Goal: Task Accomplishment & Management: Use online tool/utility

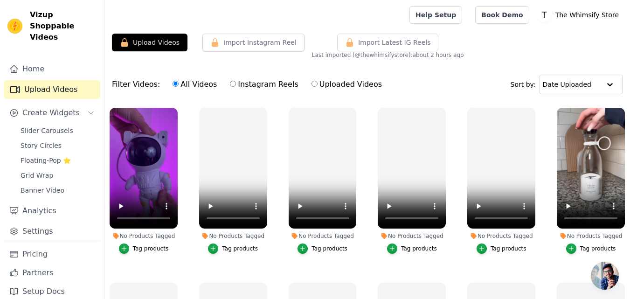
click at [332, 86] on label "Uploaded Videos" at bounding box center [346, 84] width 71 height 12
click at [317, 86] on input "Uploaded Videos" at bounding box center [314, 84] width 6 height 6
radio input "true"
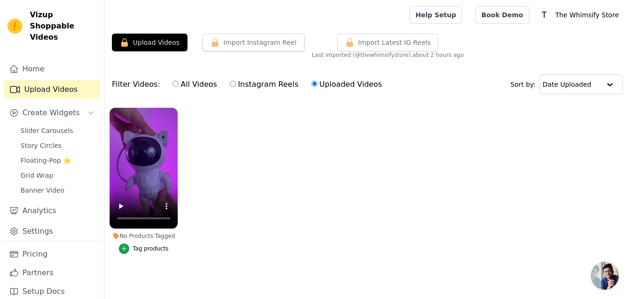
click at [143, 246] on div "Tag products" at bounding box center [151, 248] width 36 height 7
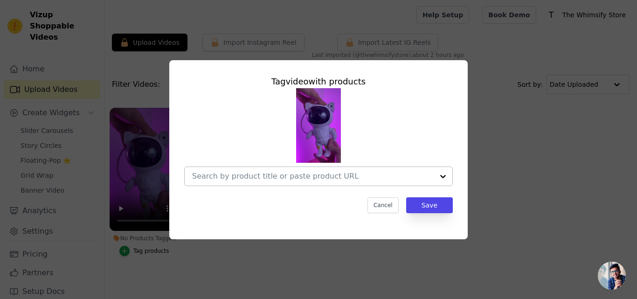
click at [288, 183] on div at bounding box center [312, 176] width 241 height 19
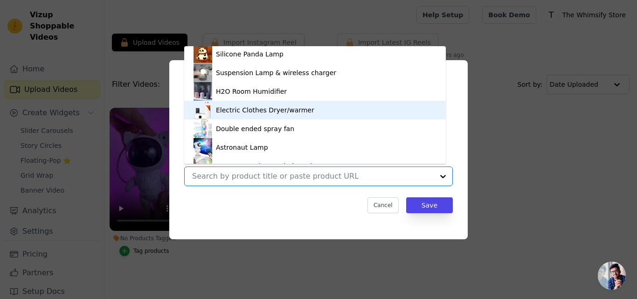
scroll to position [88, 0]
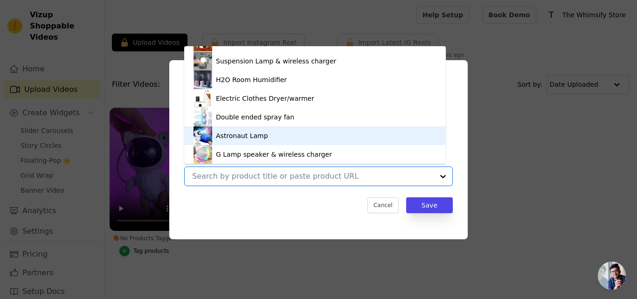
click at [322, 143] on div "Astronaut Lamp" at bounding box center [314, 135] width 243 height 19
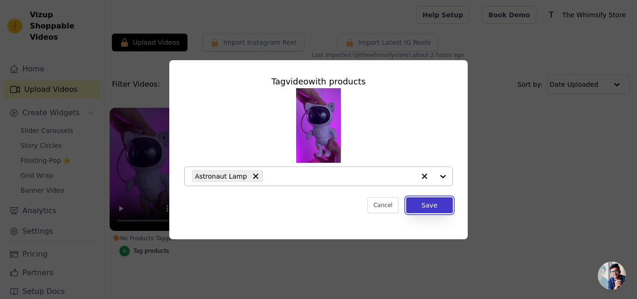
click at [435, 207] on button "Save" at bounding box center [429, 205] width 47 height 16
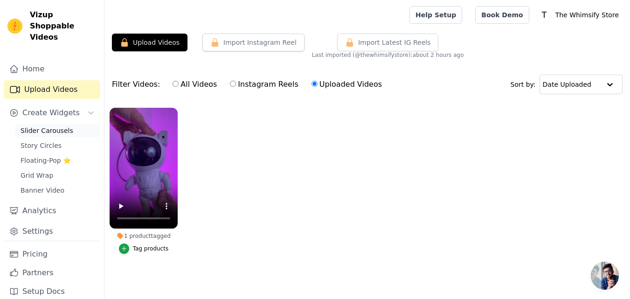
click at [77, 124] on link "Slider Carousels" at bounding box center [57, 130] width 85 height 13
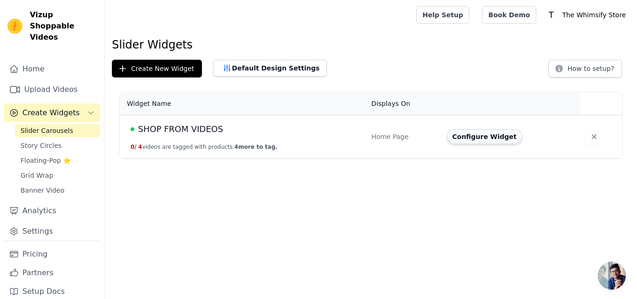
click at [459, 138] on button "Configure Widget" at bounding box center [485, 136] width 76 height 15
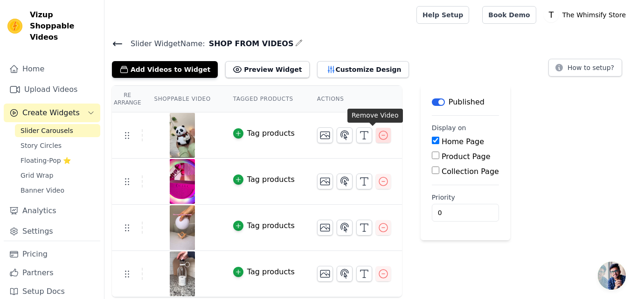
click at [378, 136] on icon "button" at bounding box center [383, 135] width 11 height 11
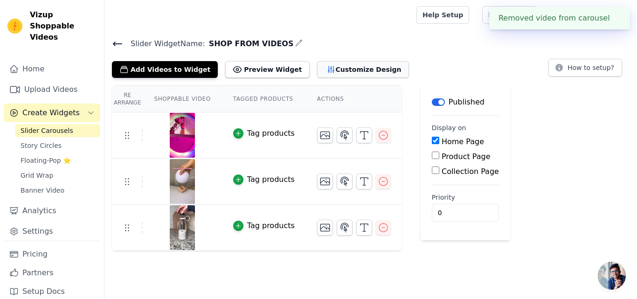
click at [346, 68] on button "Customize Design" at bounding box center [363, 69] width 92 height 17
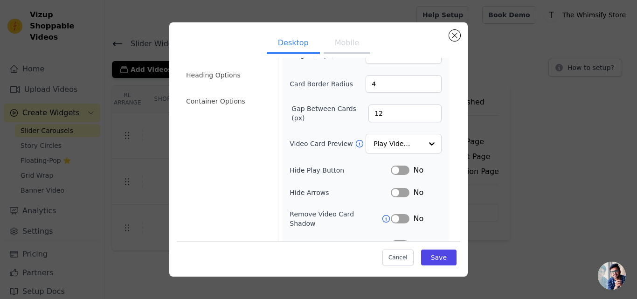
scroll to position [93, 0]
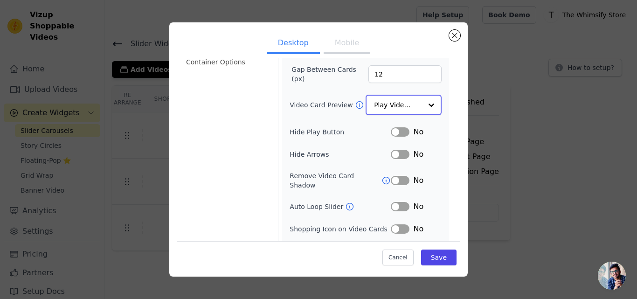
click at [422, 96] on div at bounding box center [431, 105] width 19 height 19
click at [441, 96] on div "Width (in px) 200 Height (in px) 355 Card Border Radius 4 Gap Between Cards (px…" at bounding box center [365, 116] width 167 height 285
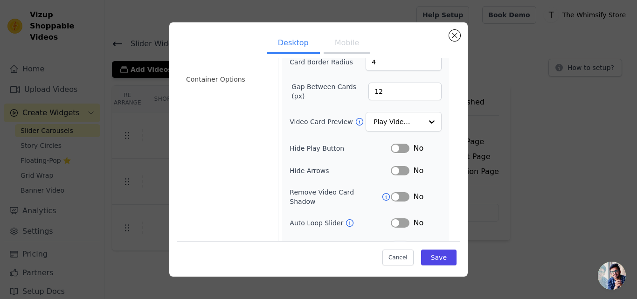
scroll to position [107, 0]
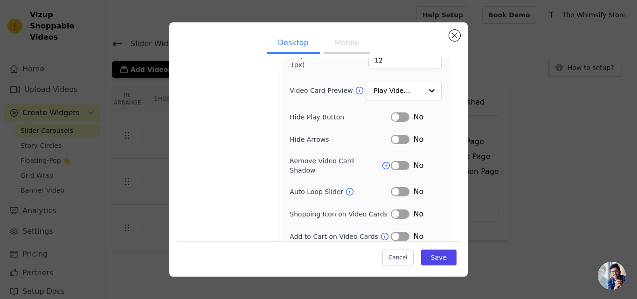
click at [345, 187] on icon at bounding box center [349, 191] width 9 height 9
click at [393, 187] on button "Label" at bounding box center [400, 191] width 19 height 9
click at [391, 232] on button "Label" at bounding box center [400, 236] width 19 height 9
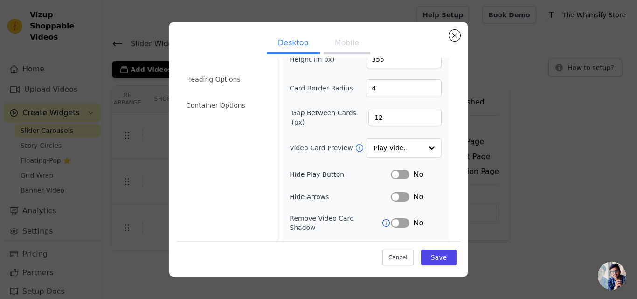
scroll to position [0, 0]
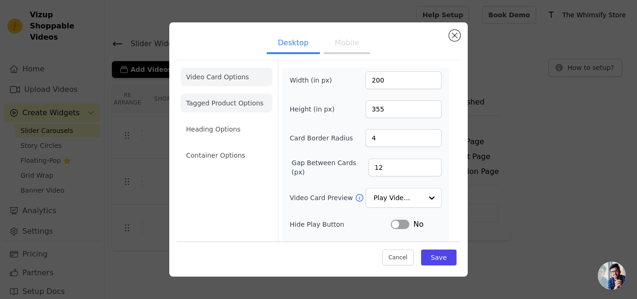
click at [252, 100] on li "Tagged Product Options" at bounding box center [226, 103] width 92 height 19
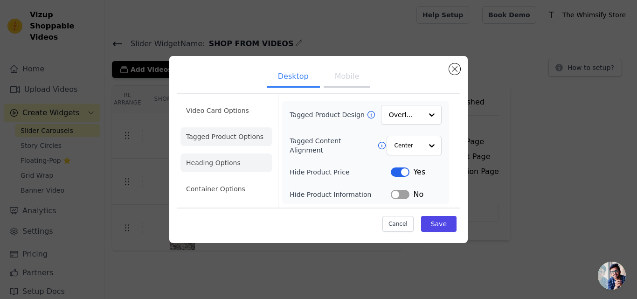
click at [238, 158] on li "Heading Options" at bounding box center [226, 162] width 92 height 19
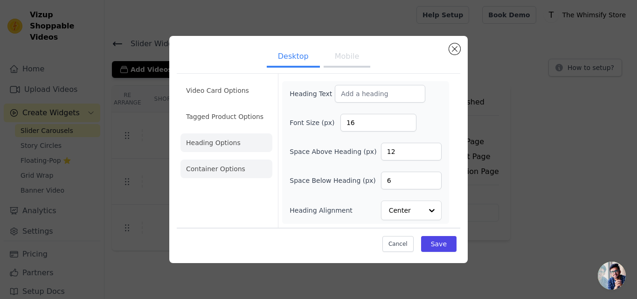
click at [231, 173] on li "Container Options" at bounding box center [226, 168] width 92 height 19
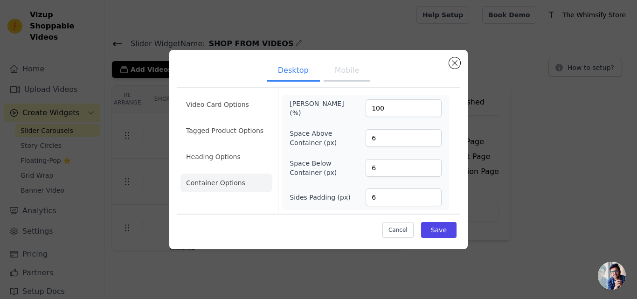
click at [328, 77] on button "Mobile" at bounding box center [346, 71] width 47 height 21
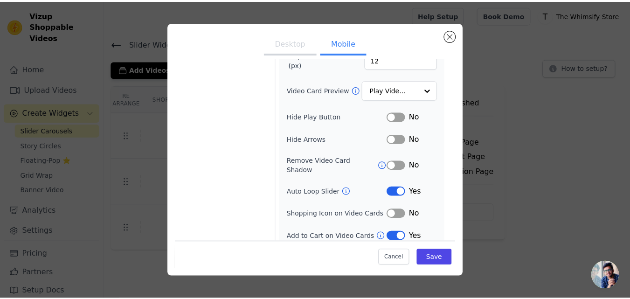
scroll to position [130, 0]
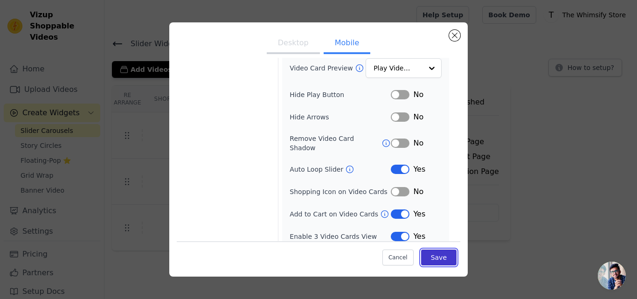
click at [429, 258] on button "Save" at bounding box center [438, 257] width 35 height 16
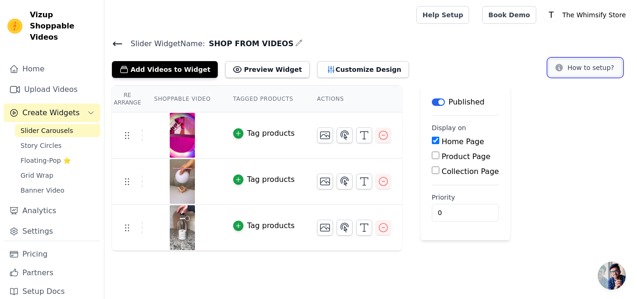
click at [579, 64] on button "How to setup?" at bounding box center [585, 68] width 74 height 18
click at [114, 46] on icon at bounding box center [117, 43] width 11 height 11
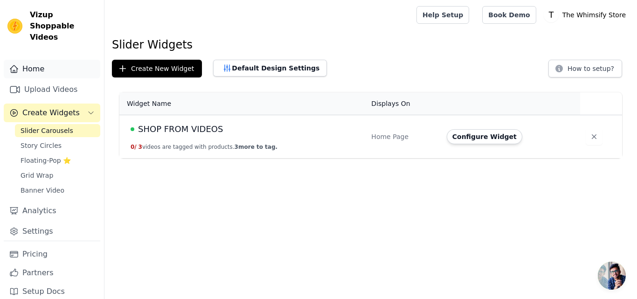
click at [51, 63] on link "Home" at bounding box center [52, 69] width 96 height 19
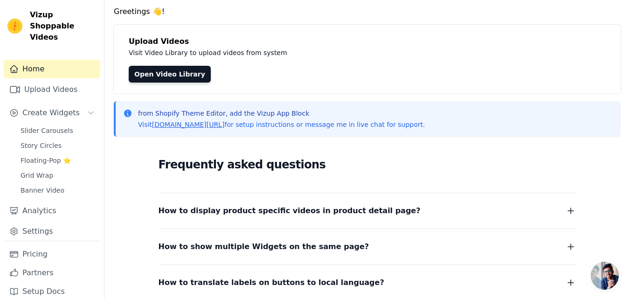
scroll to position [47, 0]
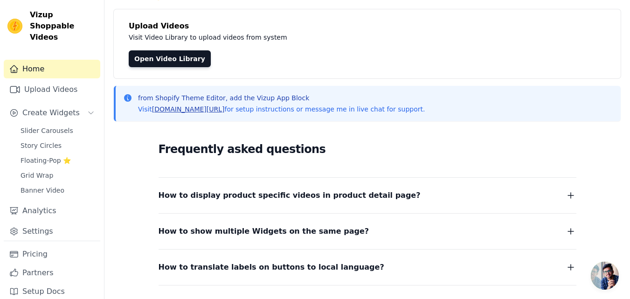
click at [200, 111] on link "[DOMAIN_NAME][URL]" at bounding box center [188, 108] width 73 height 7
click at [68, 124] on link "Slider Carousels" at bounding box center [57, 130] width 85 height 13
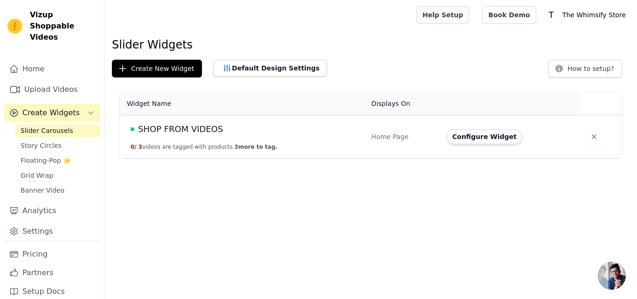
click at [469, 8] on link "Help Setup" at bounding box center [442, 15] width 53 height 18
click at [340, 140] on td "SHOP FROM VIDEOS 0 / 3 videos are tagged with products. 3 more to tag." at bounding box center [242, 136] width 246 height 43
click at [481, 141] on button "Configure Widget" at bounding box center [485, 136] width 76 height 15
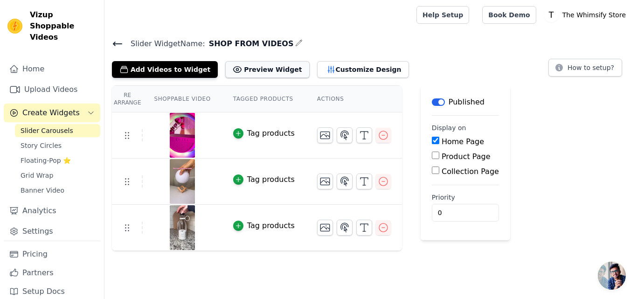
click at [265, 66] on button "Preview Widget" at bounding box center [267, 69] width 84 height 17
click at [433, 101] on button "Label" at bounding box center [438, 101] width 13 height 7
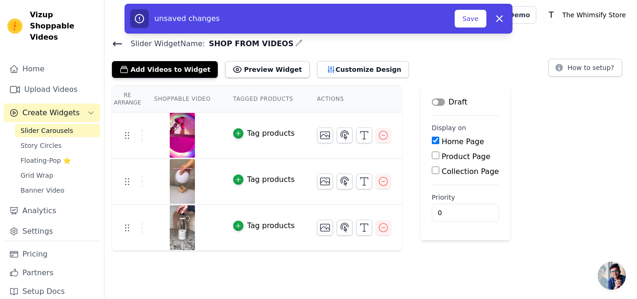
click at [432, 103] on button "Label" at bounding box center [438, 101] width 13 height 7
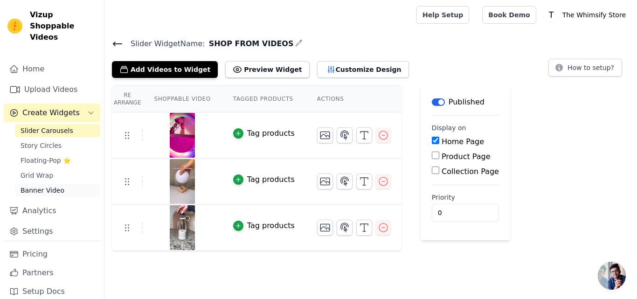
click at [69, 184] on link "Banner Video" at bounding box center [57, 190] width 85 height 13
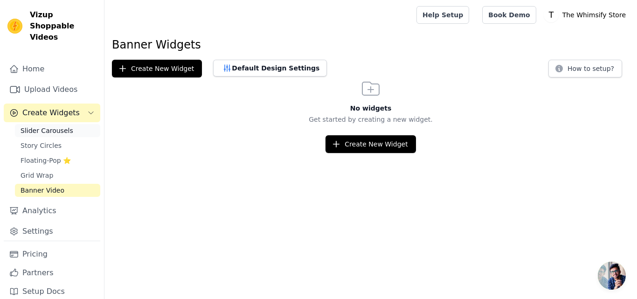
click at [31, 126] on span "Slider Carousels" at bounding box center [47, 130] width 53 height 9
